Goal: Information Seeking & Learning: Learn about a topic

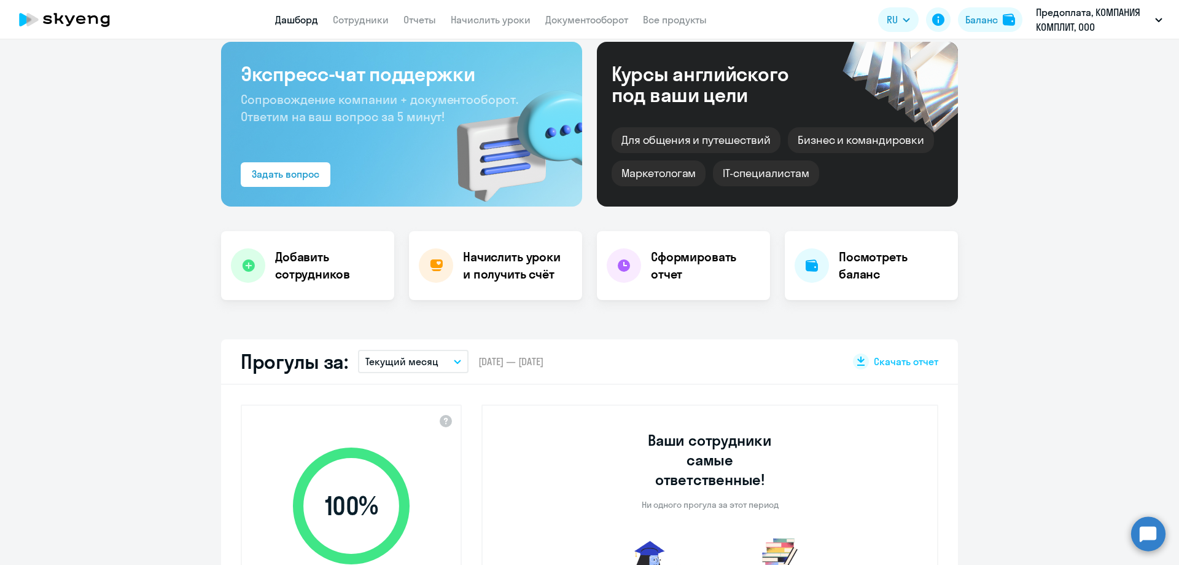
scroll to position [307, 0]
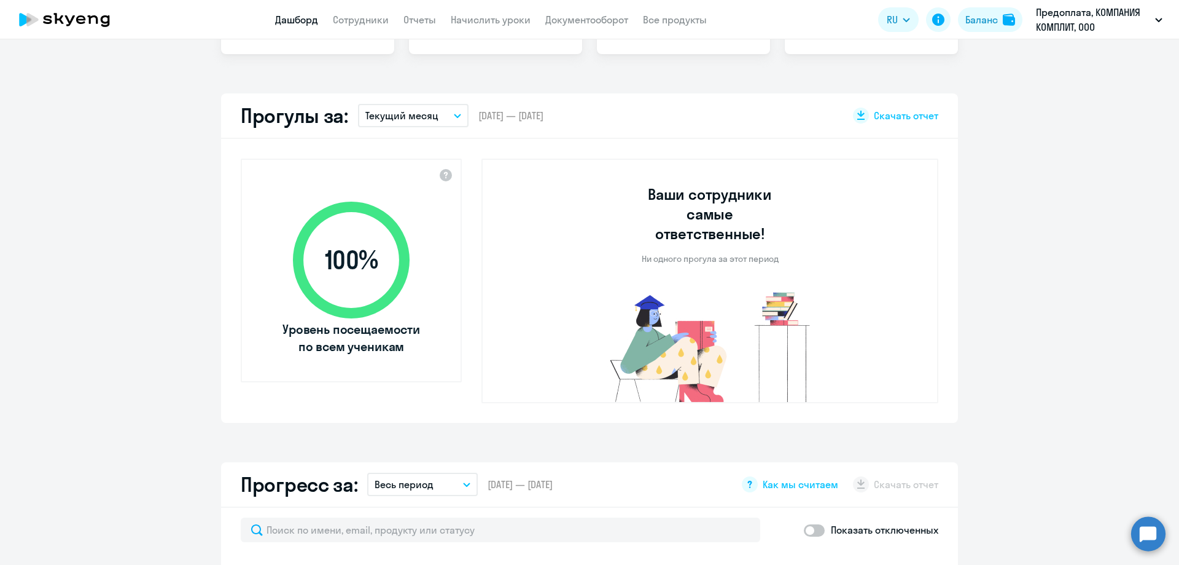
click at [443, 115] on button "Текущий месяц" at bounding box center [413, 115] width 111 height 23
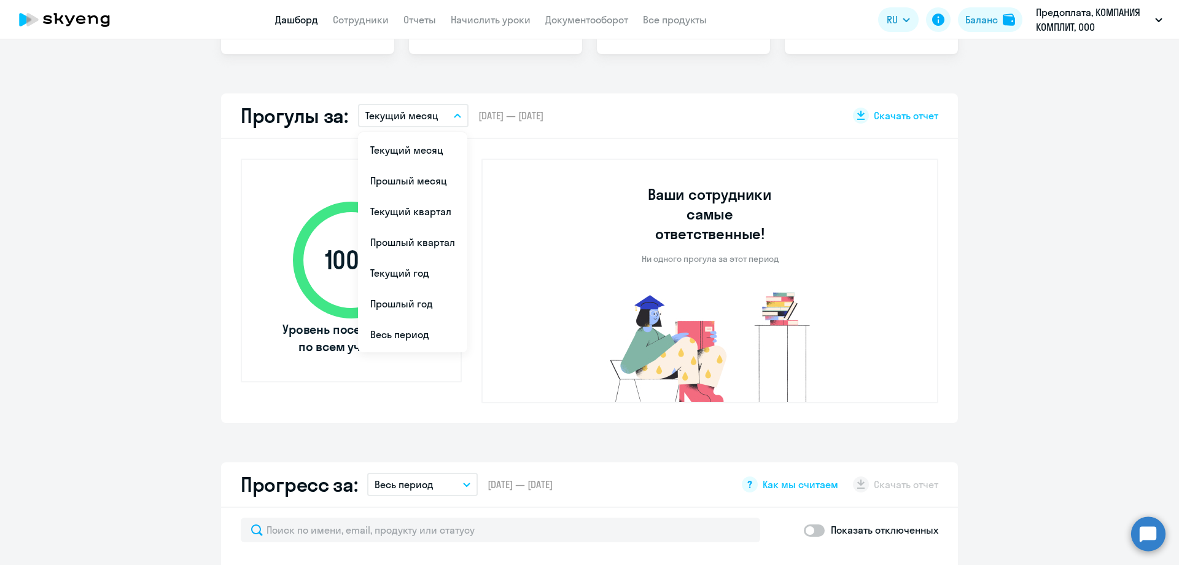
click at [443, 115] on button "Текущий месяц" at bounding box center [413, 115] width 111 height 23
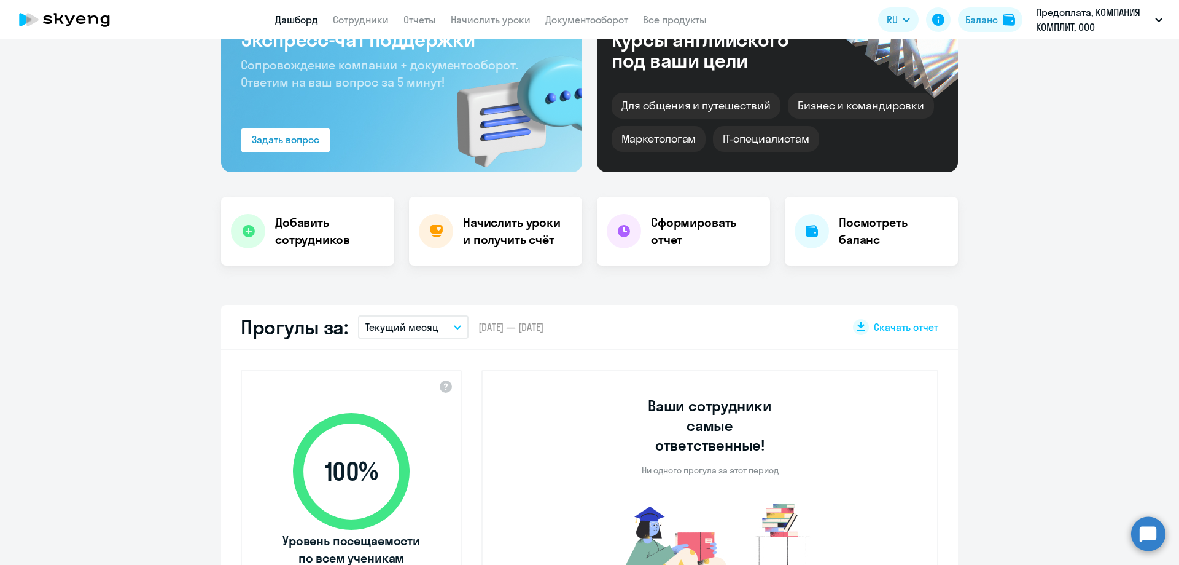
scroll to position [0, 0]
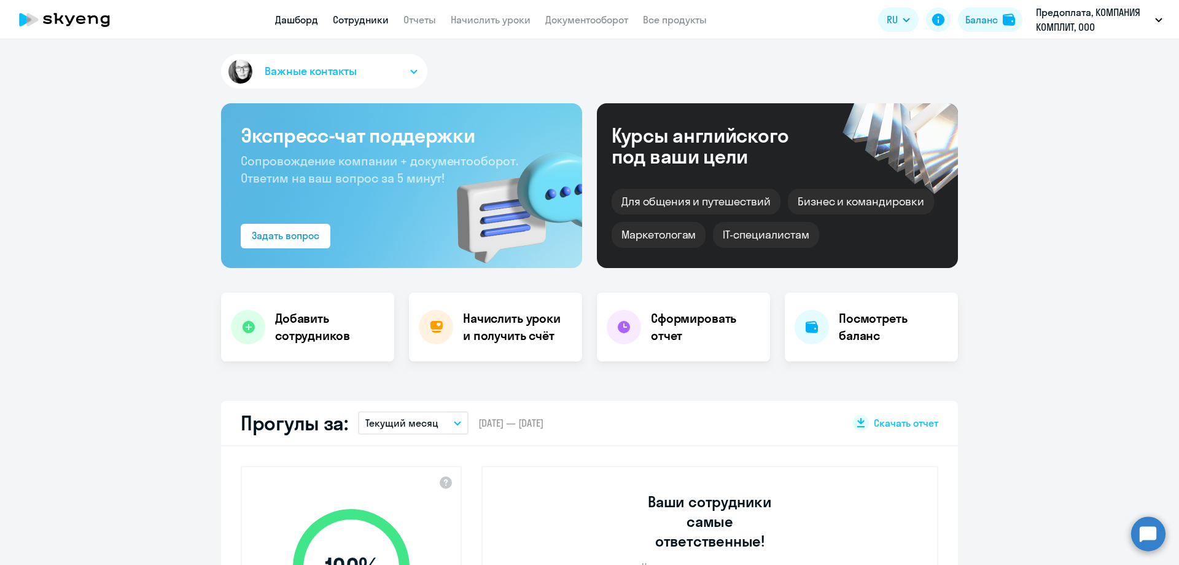
select select "30"
click at [373, 19] on link "Сотрудники" at bounding box center [361, 20] width 56 height 12
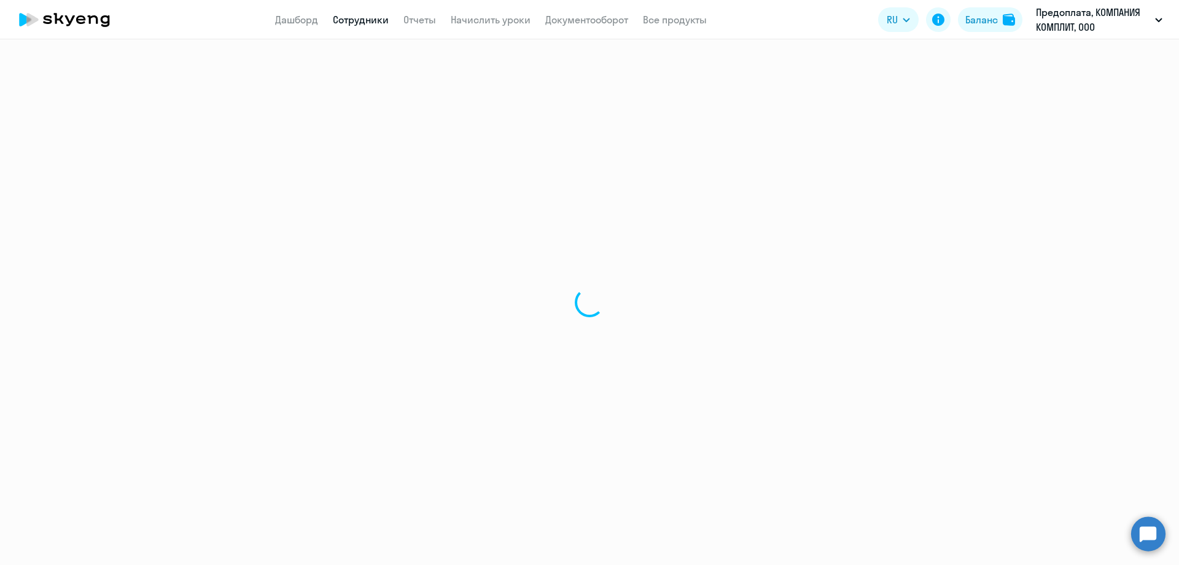
select select "30"
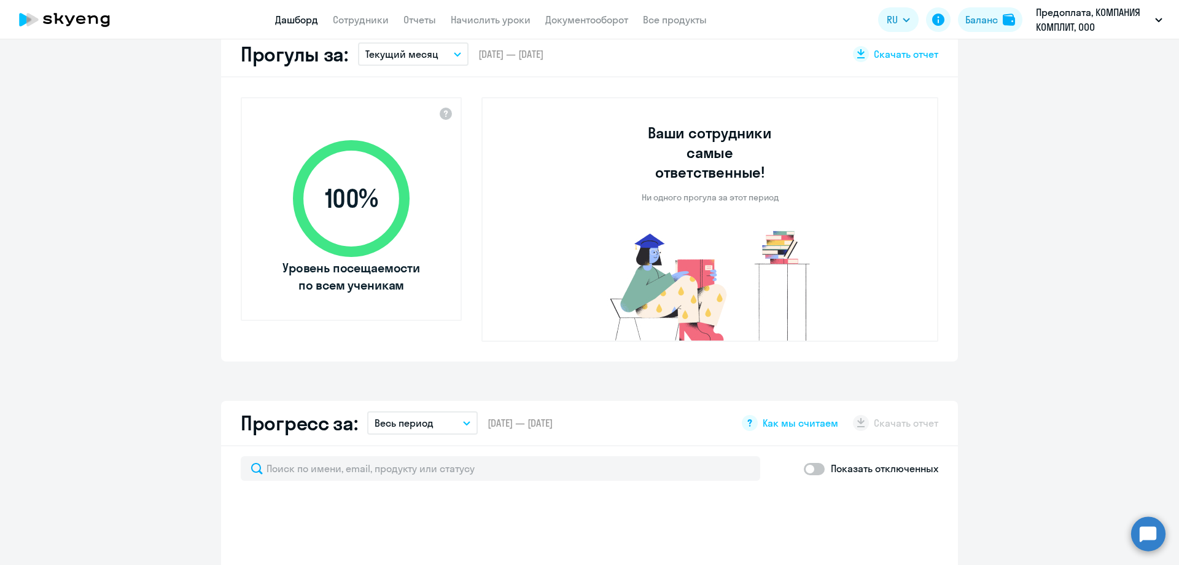
select select "30"
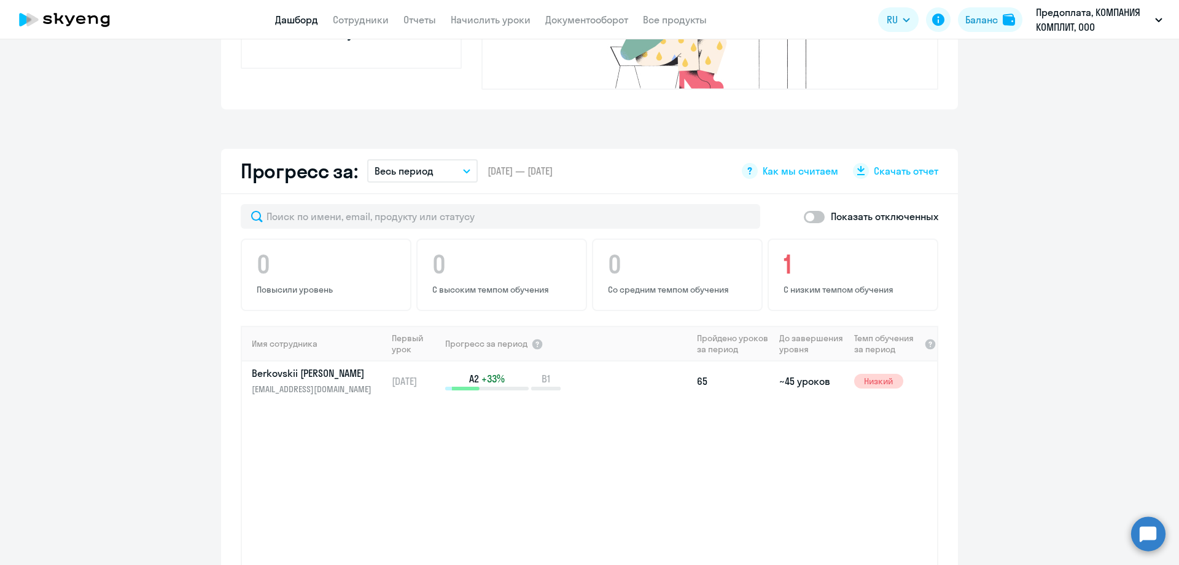
scroll to position [737, 0]
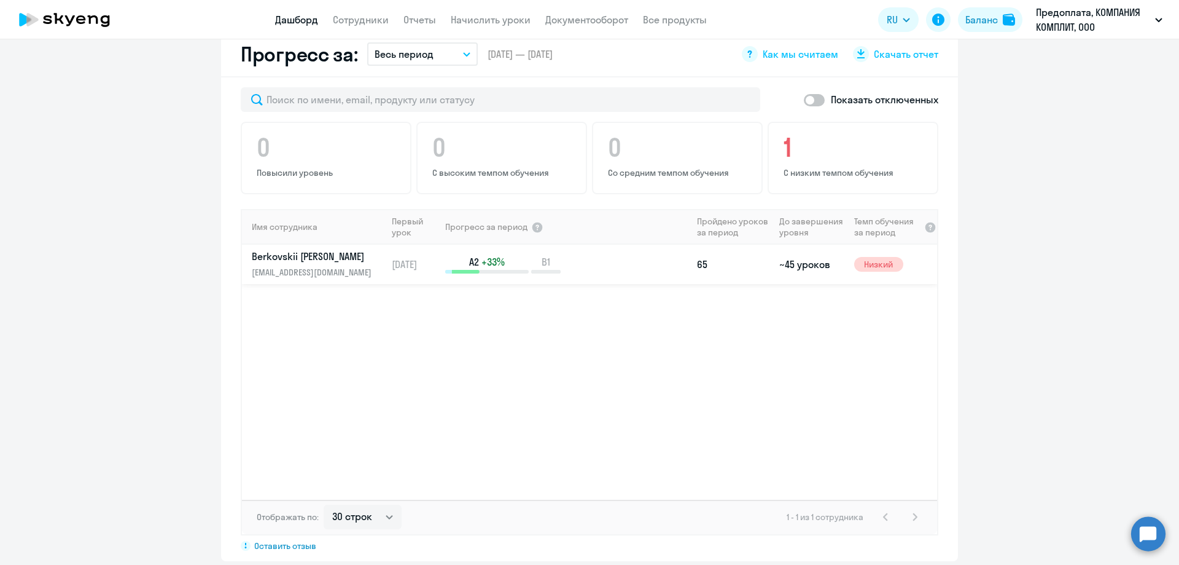
click at [290, 249] on p "Berkovskii [PERSON_NAME]" at bounding box center [315, 256] width 127 height 14
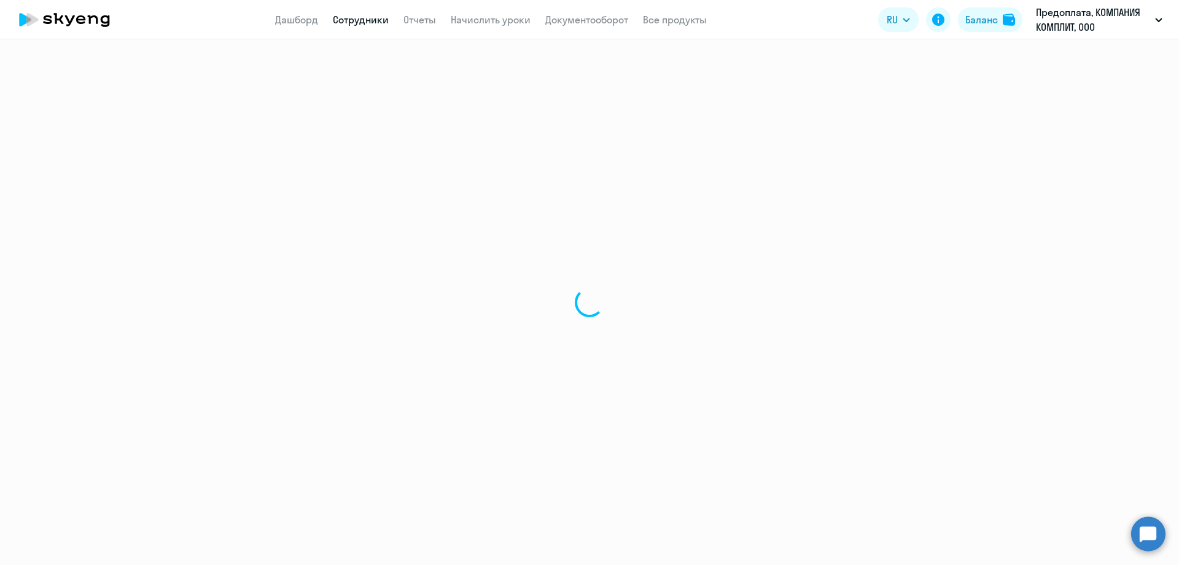
select select "english"
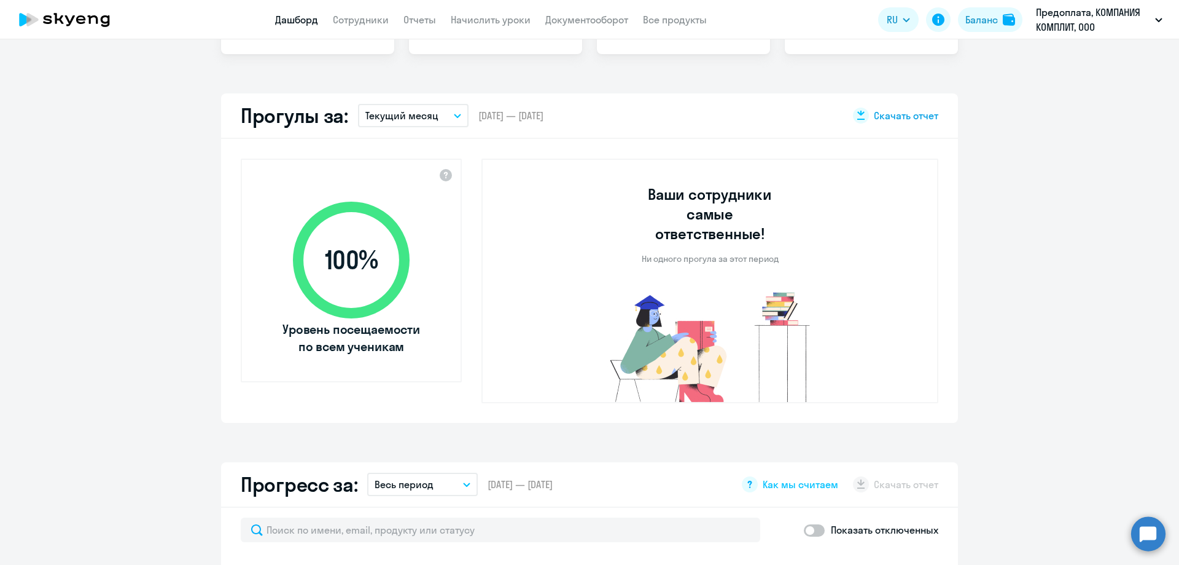
select select "30"
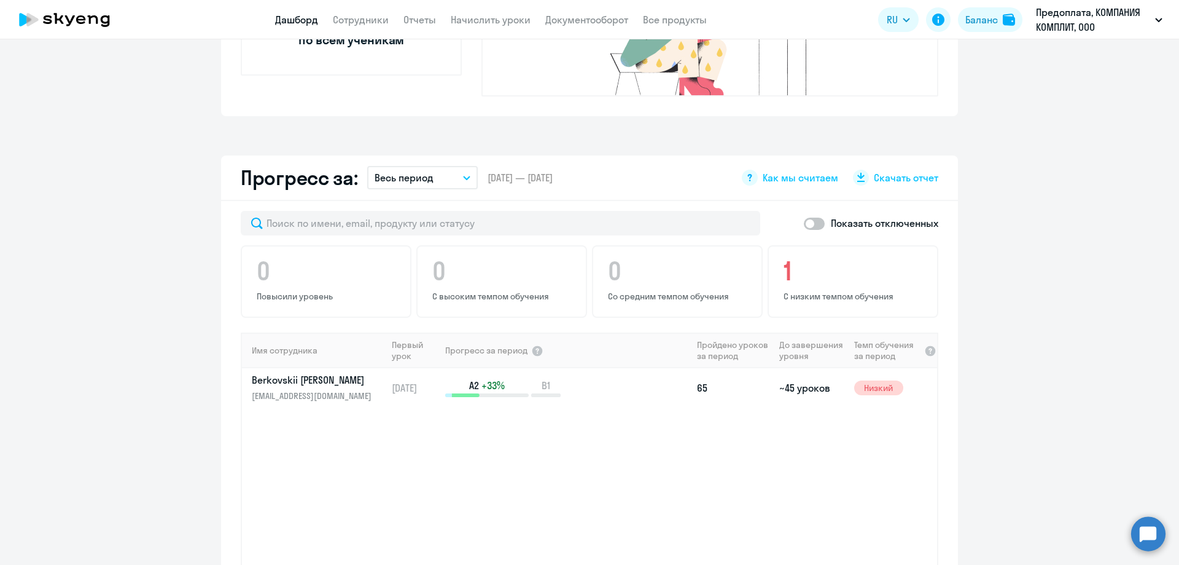
scroll to position [614, 0]
click at [283, 372] on p "Berkovskii [PERSON_NAME]" at bounding box center [315, 379] width 127 height 14
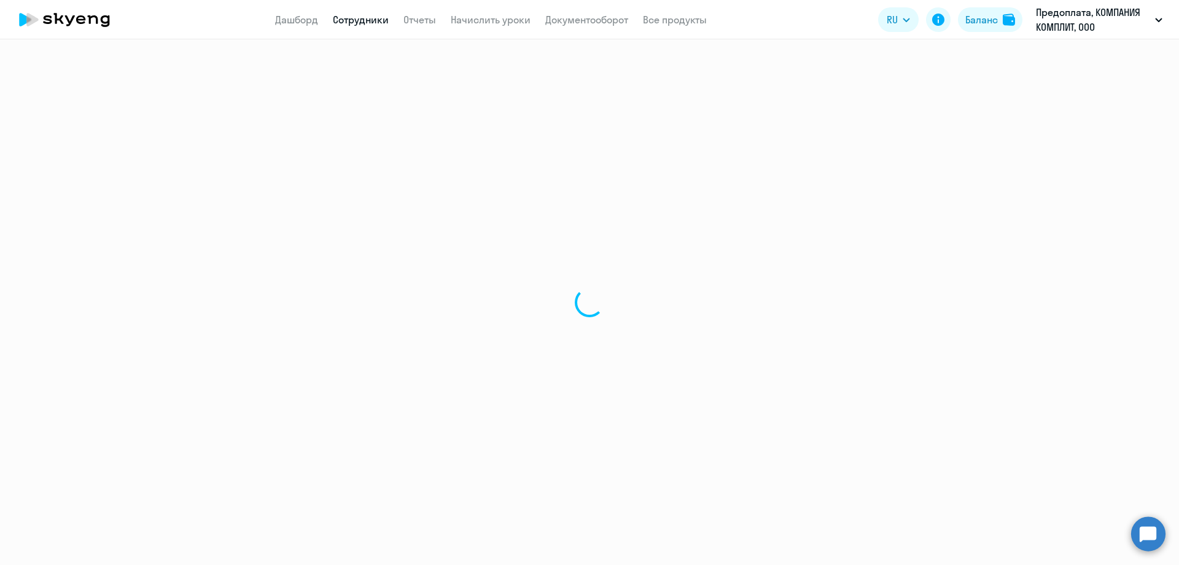
select select "english"
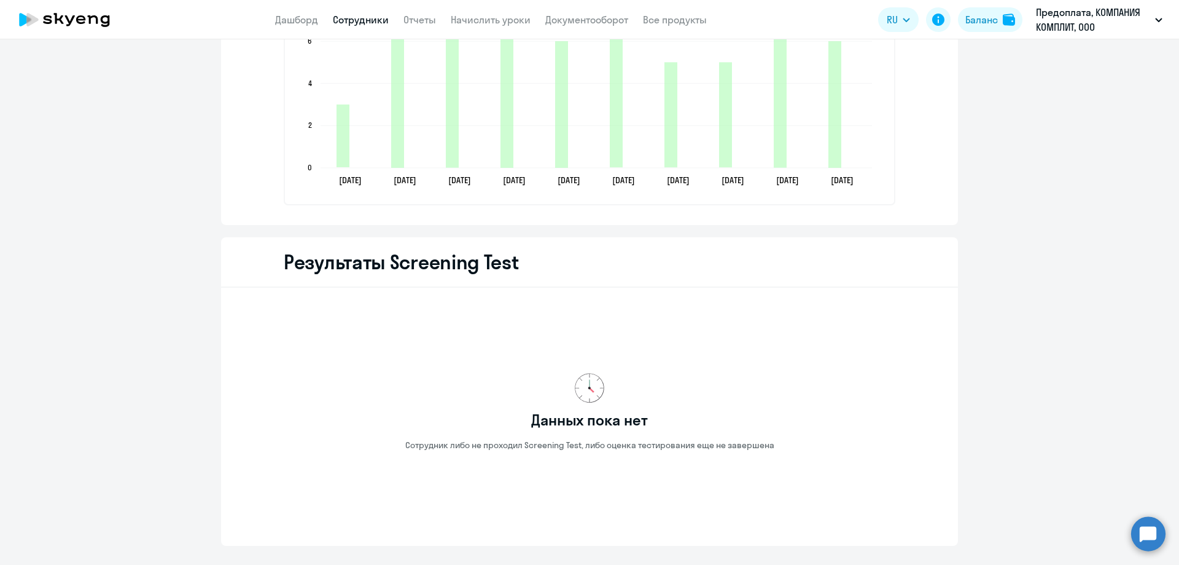
scroll to position [1900, 0]
